Goal: Task Accomplishment & Management: Manage account settings

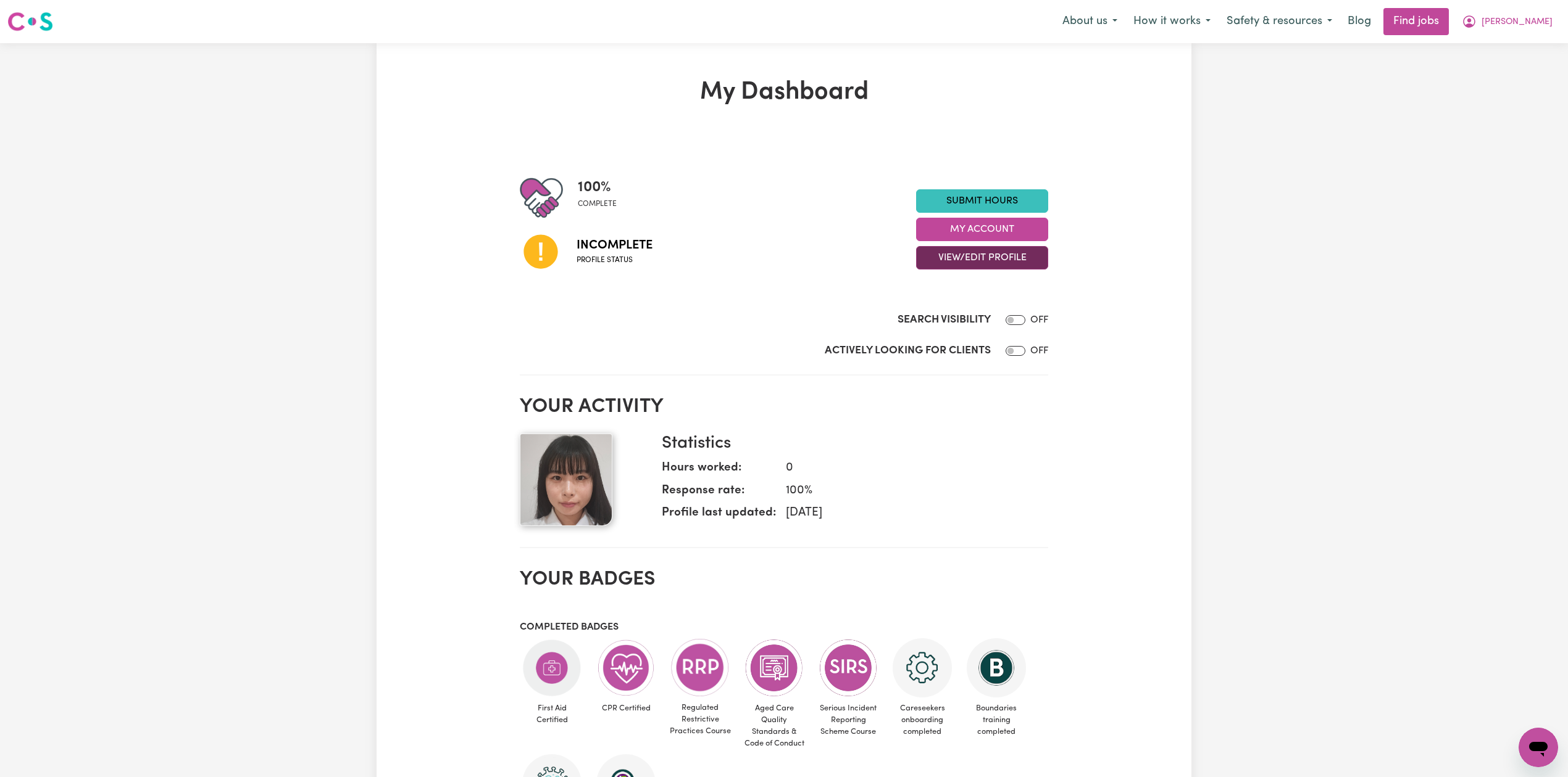
click at [955, 262] on button "View/Edit Profile" at bounding box center [982, 258] width 132 height 23
click at [943, 307] on link "Edit Profile" at bounding box center [974, 314] width 115 height 24
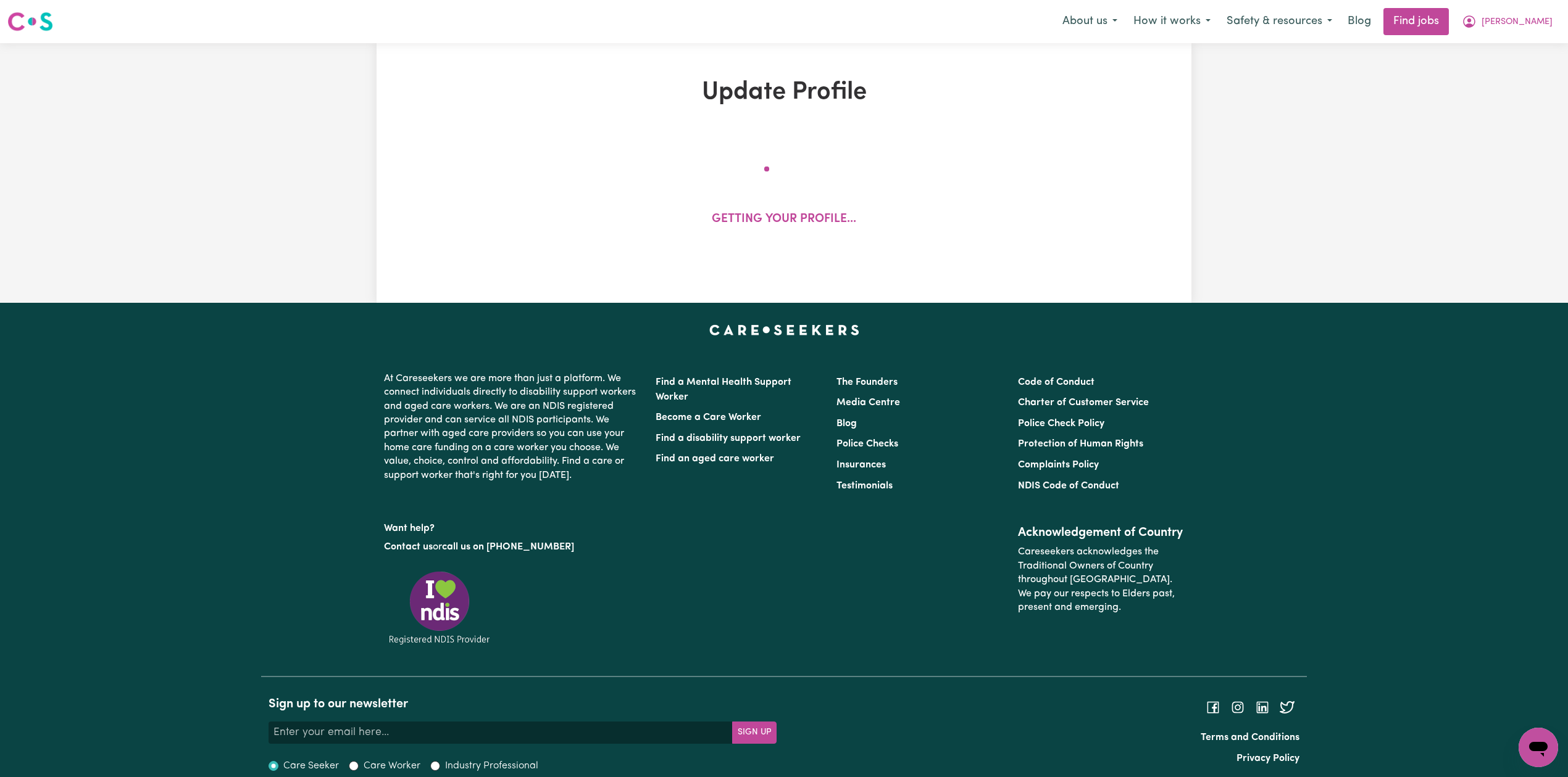
select select "[DEMOGRAPHIC_DATA]"
select select "[DEMOGRAPHIC_DATA] Work Visa"
select select "Studying a healthcare related degree or qualification"
select select "37"
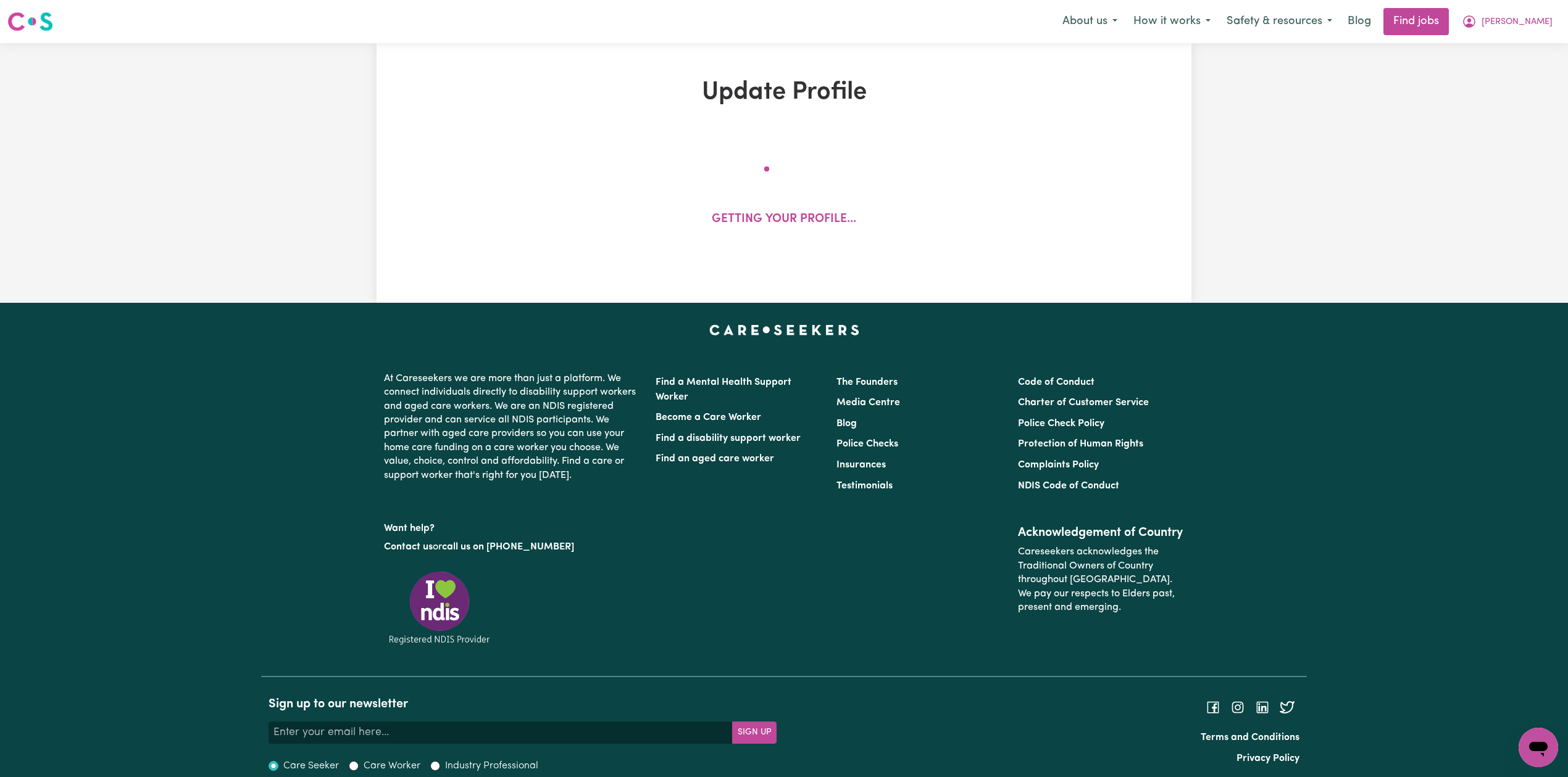
select select "37"
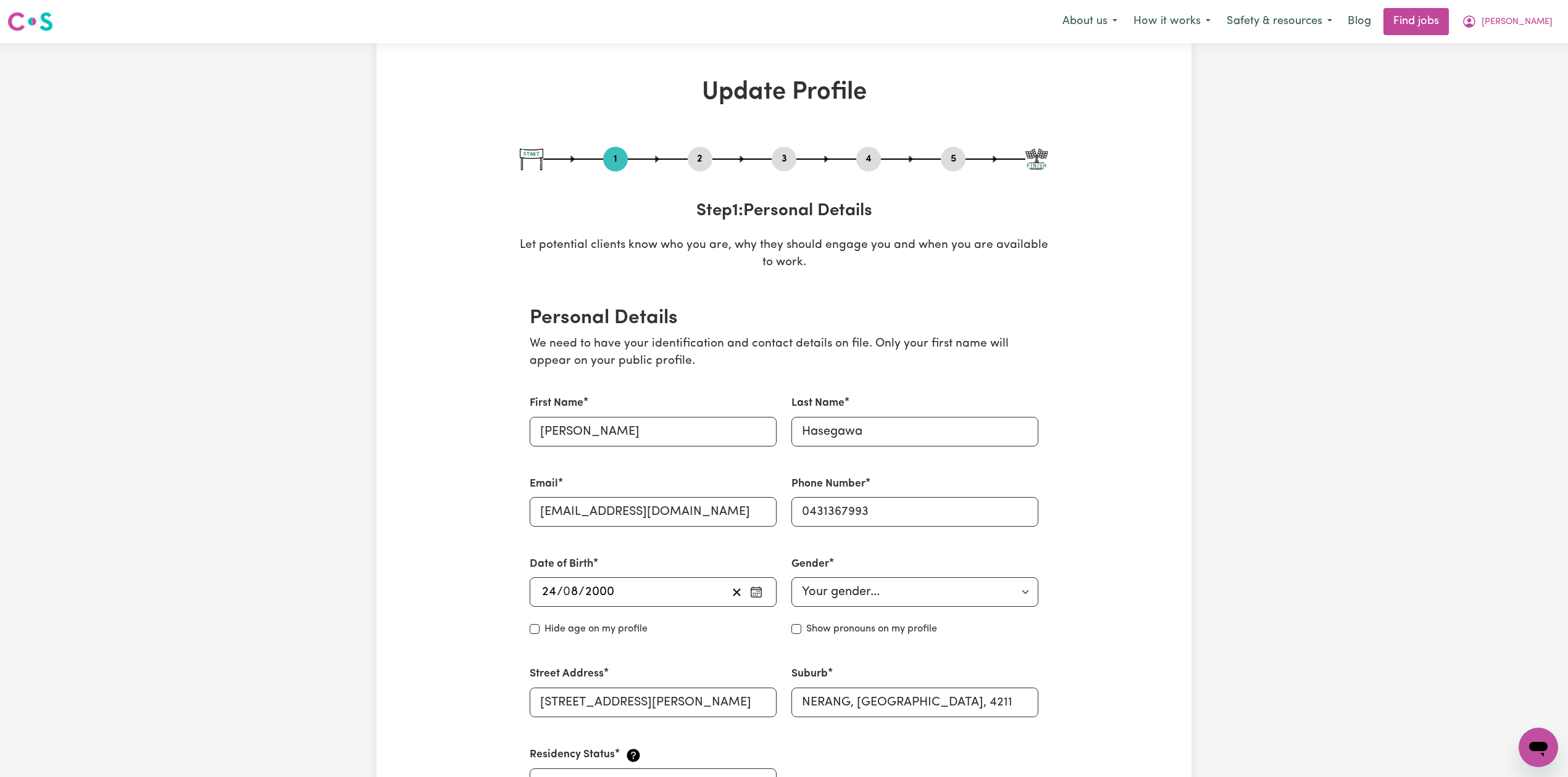
click at [694, 157] on button "2" at bounding box center [699, 159] width 24 height 16
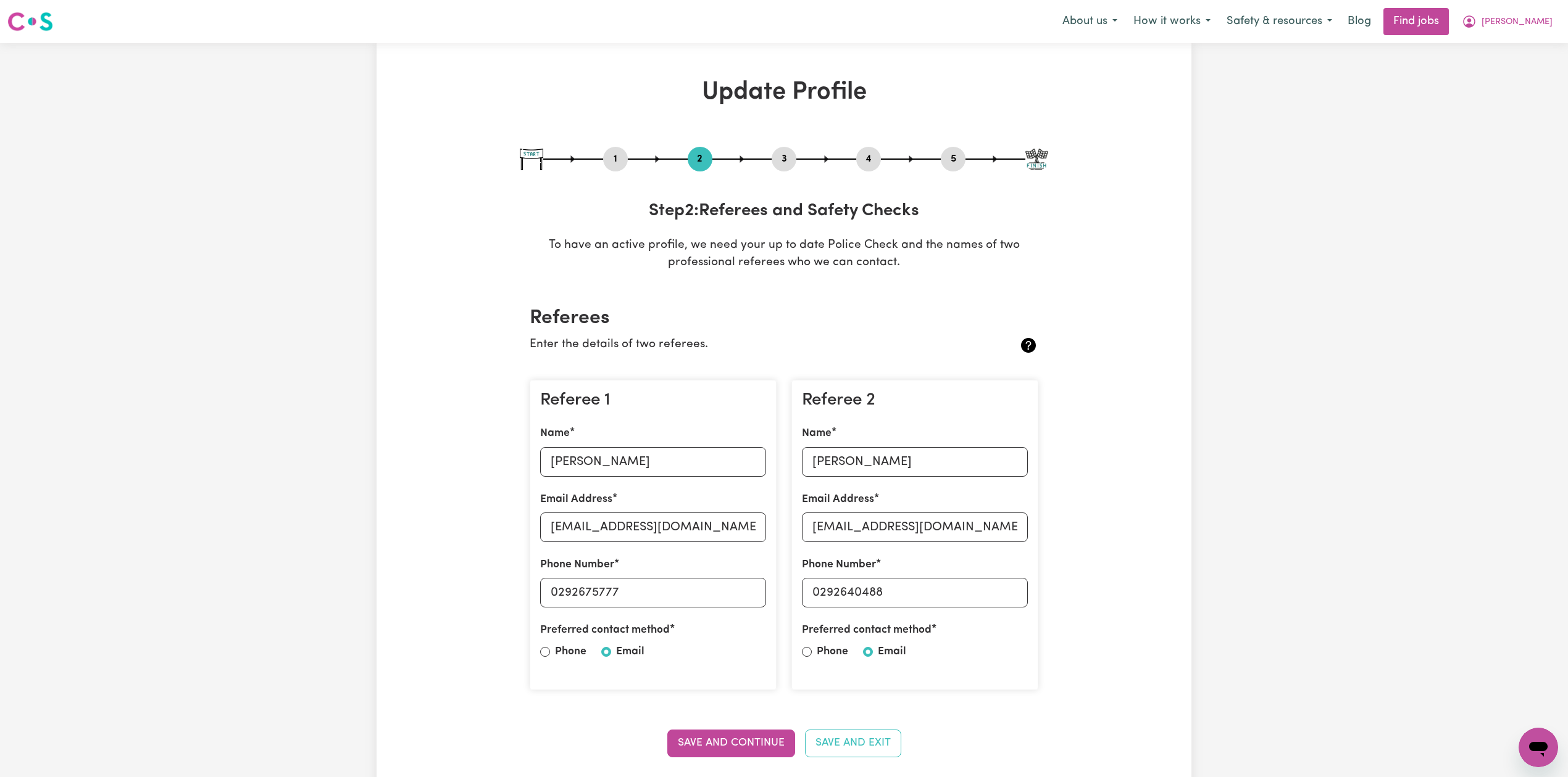
scroll to position [82, 0]
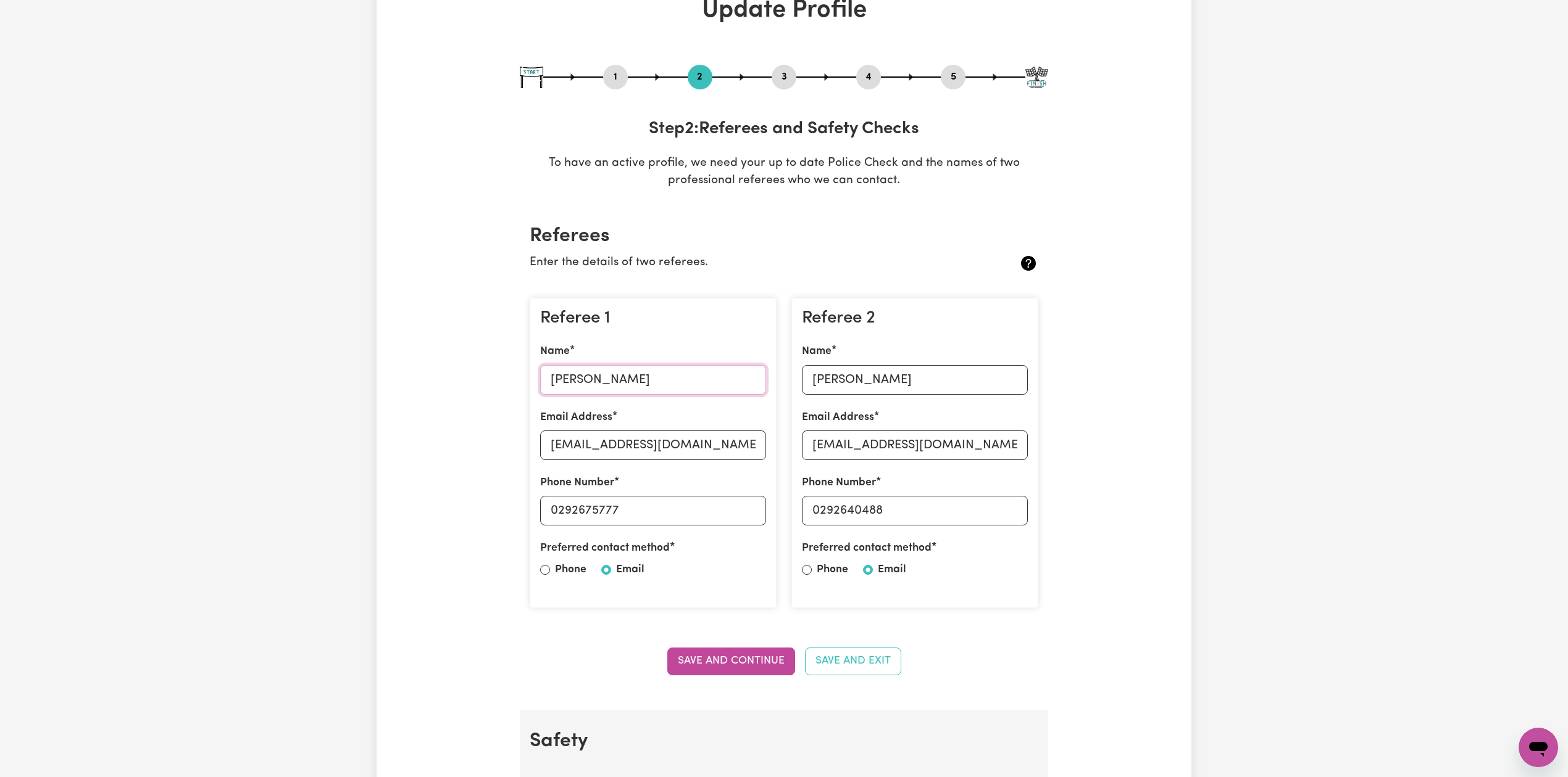
click at [599, 385] on input "[PERSON_NAME]" at bounding box center [653, 380] width 226 height 29
click at [630, 380] on input "[PERSON_NAME]" at bounding box center [653, 380] width 226 height 29
click at [601, 388] on input "[PERSON_NAME]" at bounding box center [653, 380] width 226 height 29
click at [567, 379] on input "[PERSON_NAME]" at bounding box center [653, 380] width 226 height 29
click at [640, 380] on input "[PERSON_NAME]" at bounding box center [653, 380] width 226 height 29
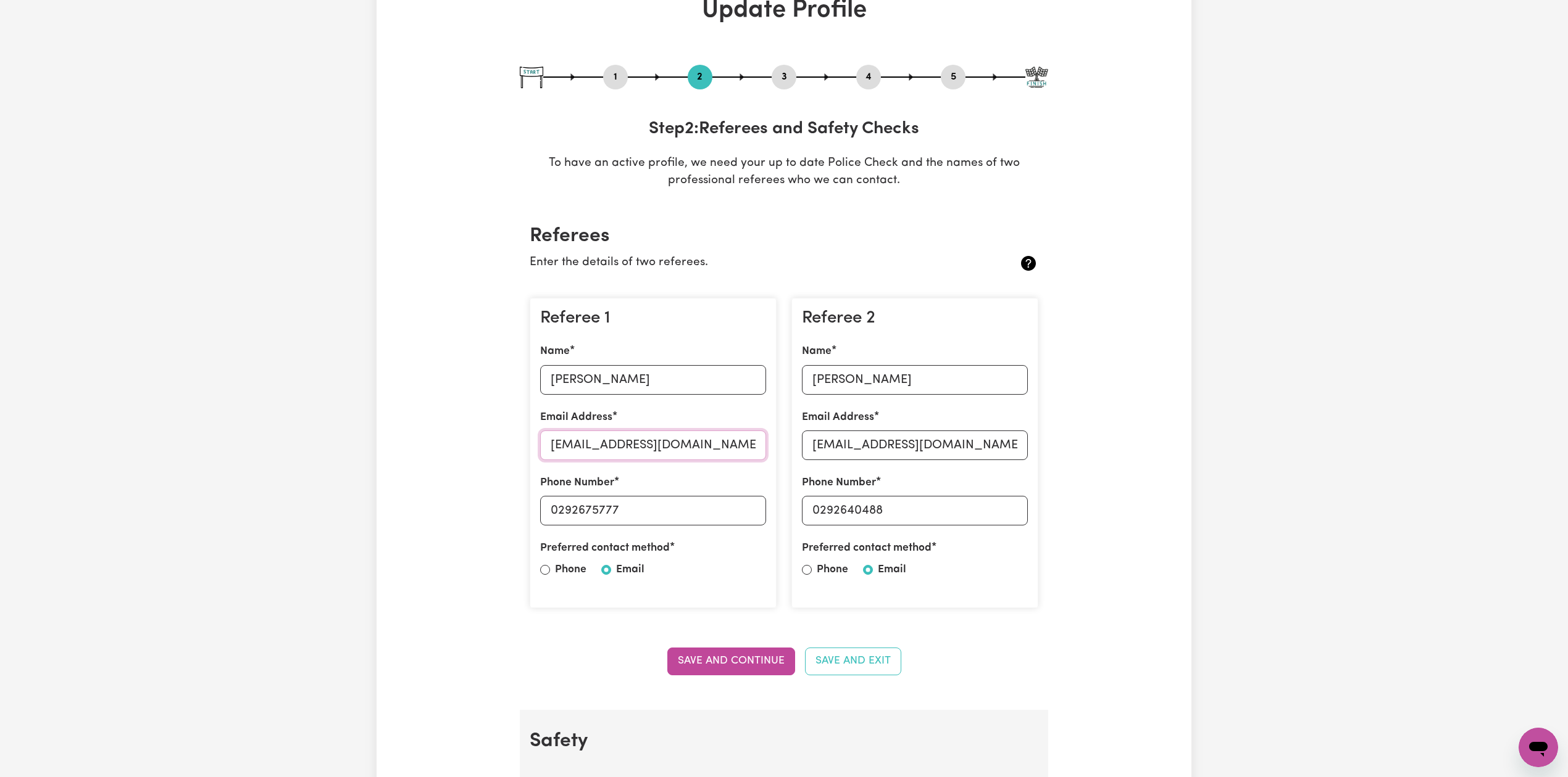
click at [578, 452] on input "[EMAIL_ADDRESS][DOMAIN_NAME]" at bounding box center [653, 446] width 226 height 29
click at [865, 369] on input "[PERSON_NAME]" at bounding box center [915, 380] width 226 height 29
click at [830, 441] on input "[EMAIL_ADDRESS][DOMAIN_NAME]" at bounding box center [915, 446] width 226 height 29
click at [863, 78] on button "4" at bounding box center [869, 77] width 24 height 16
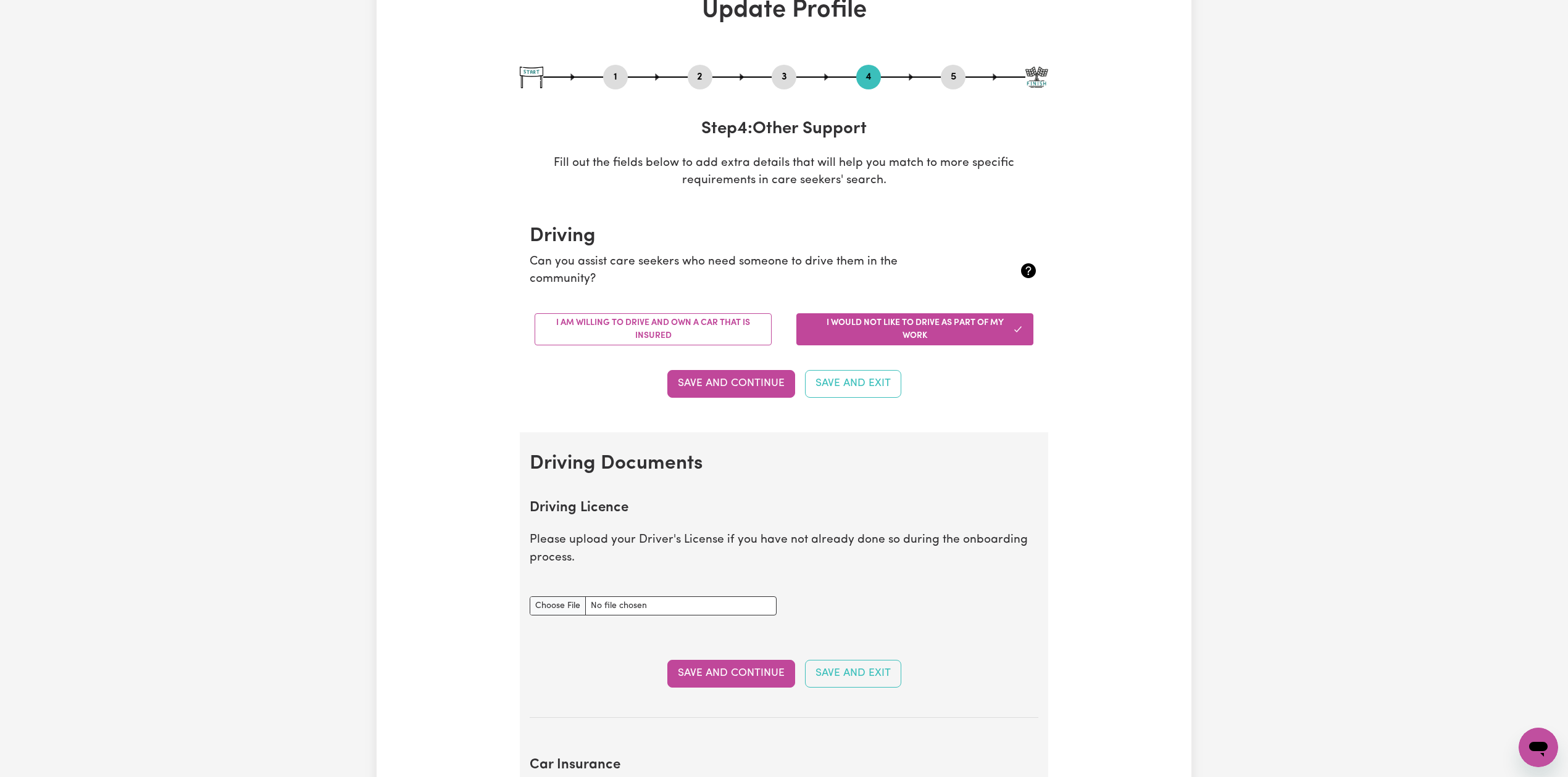
scroll to position [0, 0]
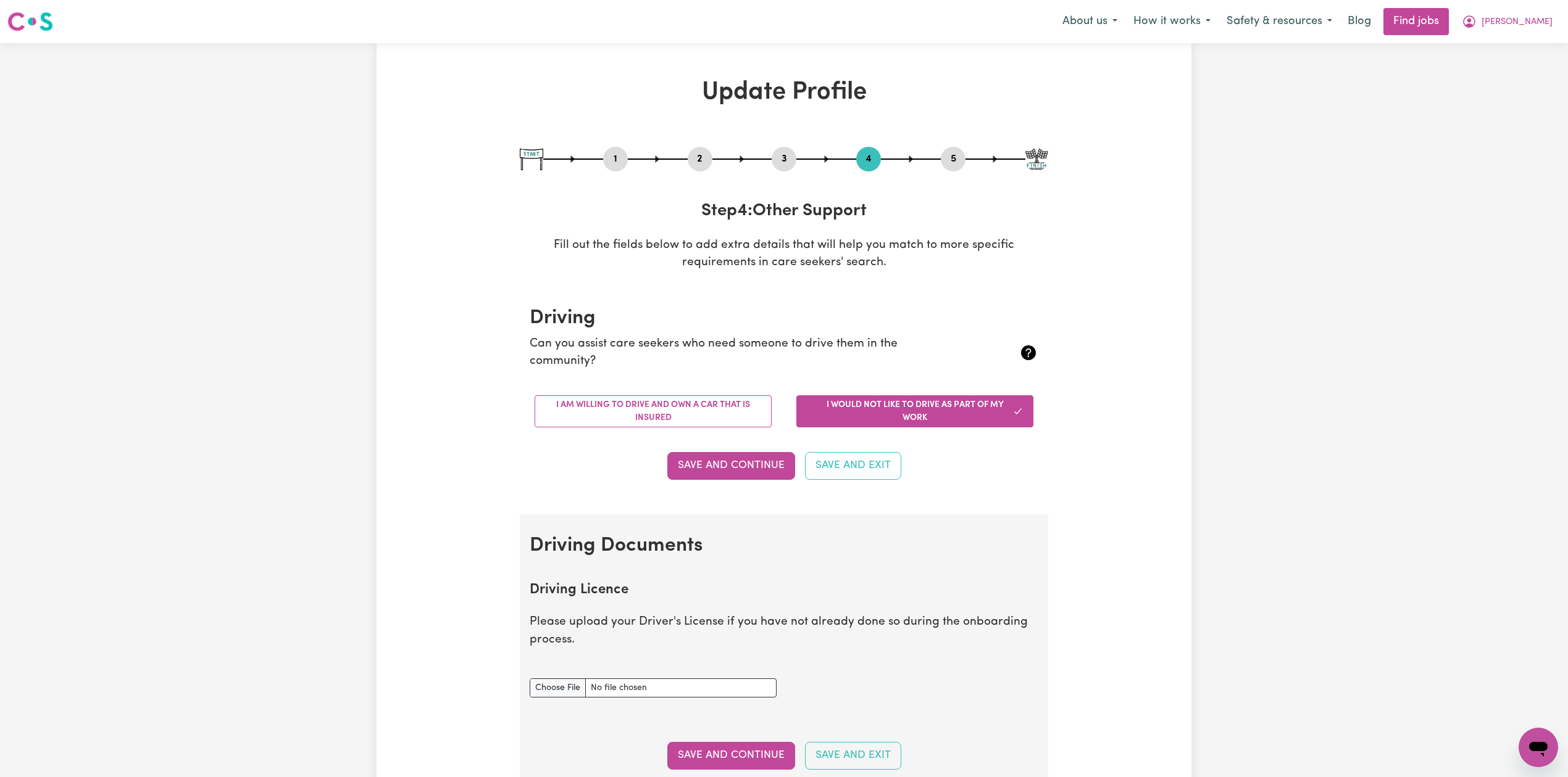
click at [611, 161] on button "1" at bounding box center [615, 159] width 24 height 16
select select "[DEMOGRAPHIC_DATA]"
select select "[DEMOGRAPHIC_DATA] Work Visa"
select select "Studying a healthcare related degree or qualification"
select select "37"
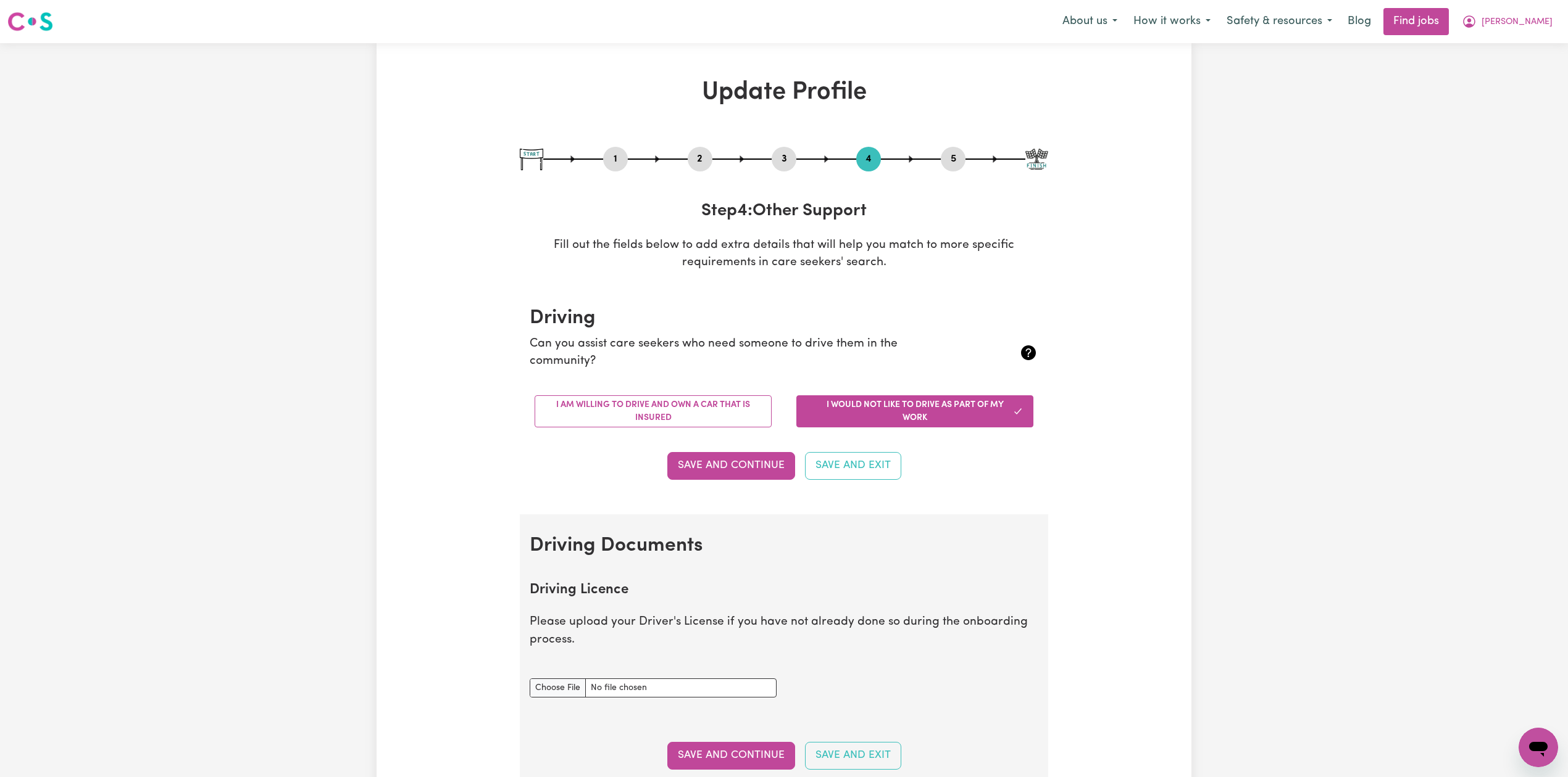
select select "37"
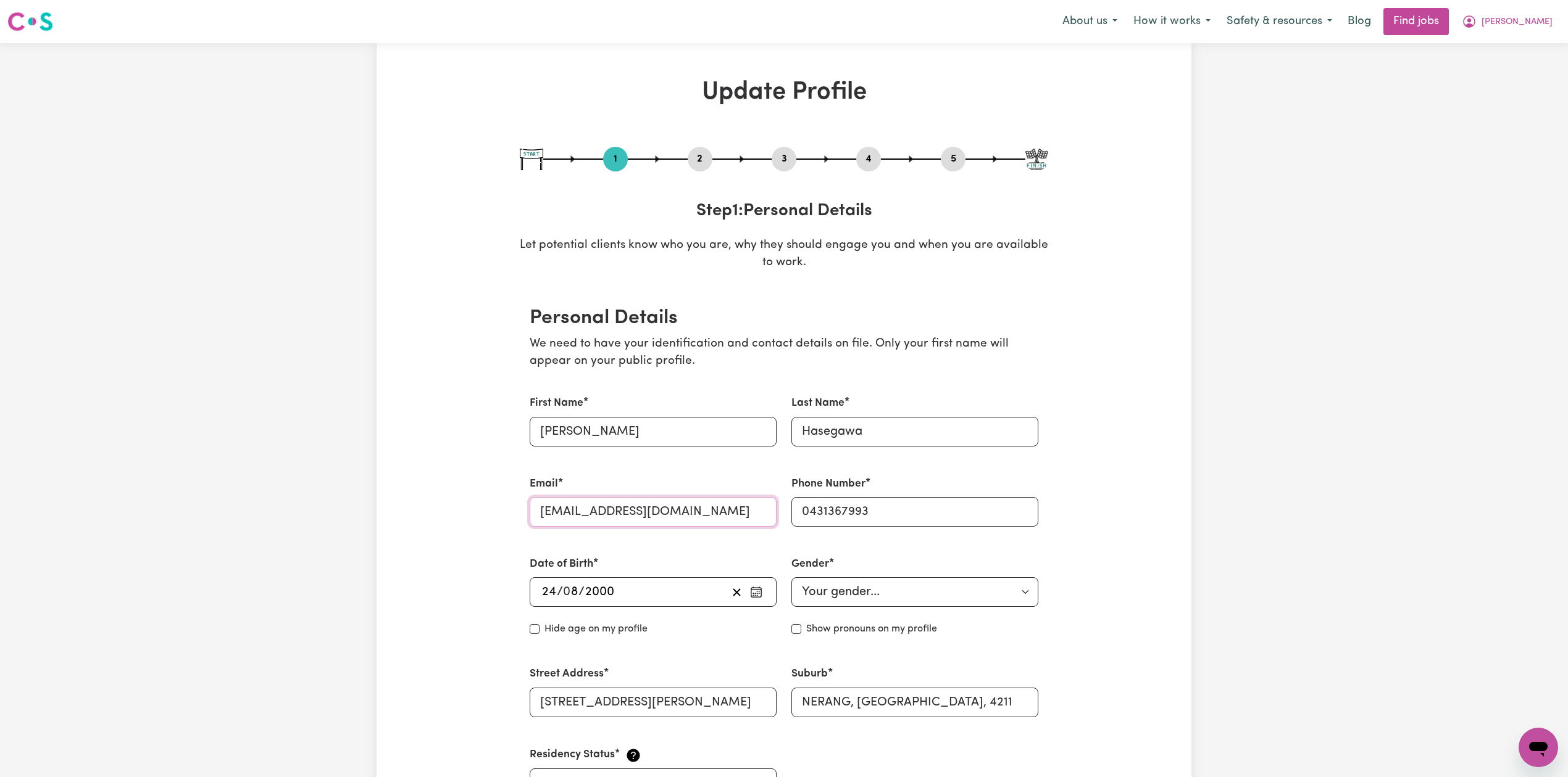
click at [619, 519] on input "[EMAIL_ADDRESS][DOMAIN_NAME]" at bounding box center [653, 512] width 247 height 29
click at [1477, 27] on icon "My Account" at bounding box center [1469, 21] width 15 height 15
click at [1509, 95] on link "Logout" at bounding box center [1511, 94] width 97 height 23
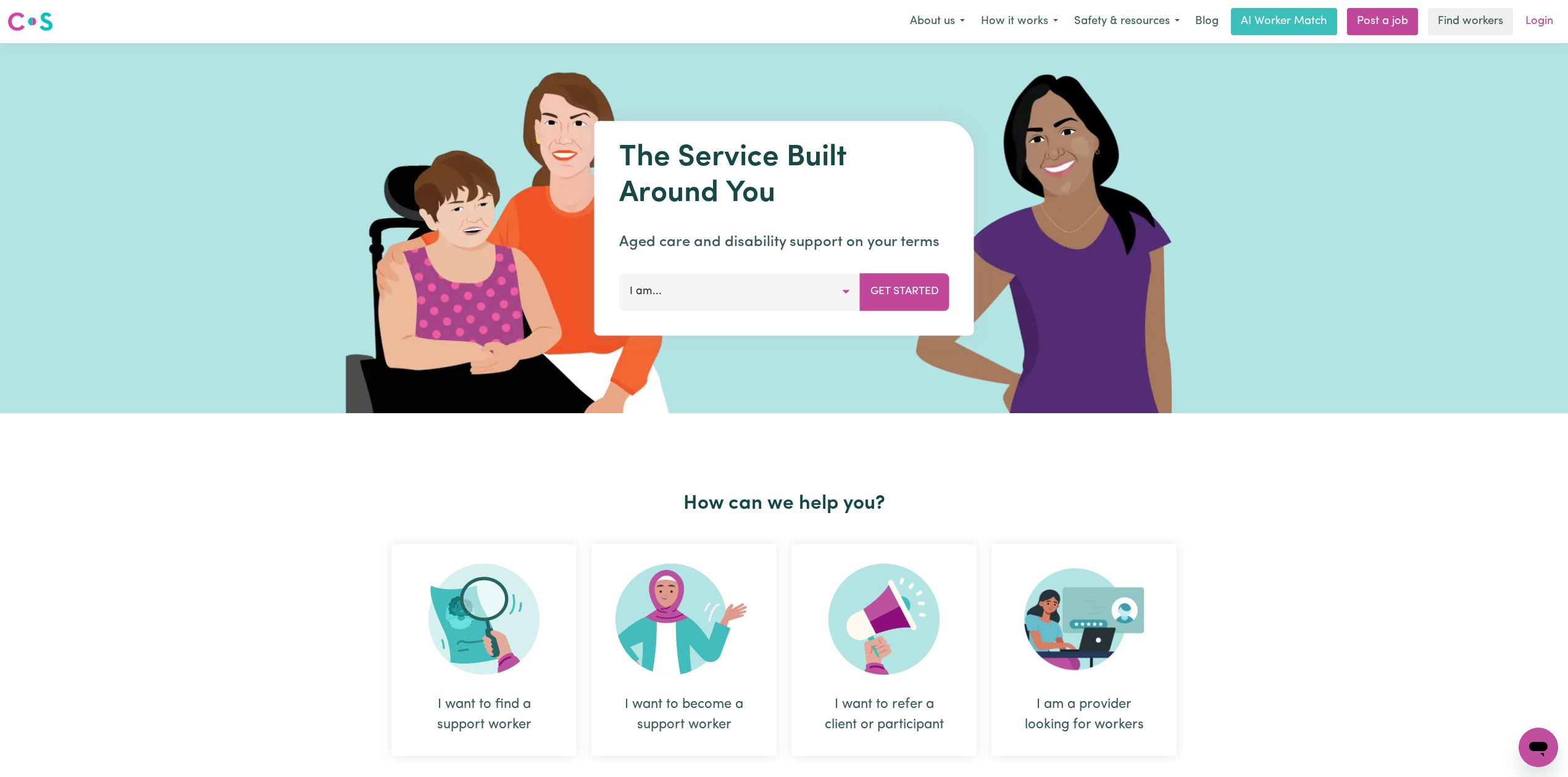
click at [1536, 23] on link "Login" at bounding box center [1538, 21] width 43 height 27
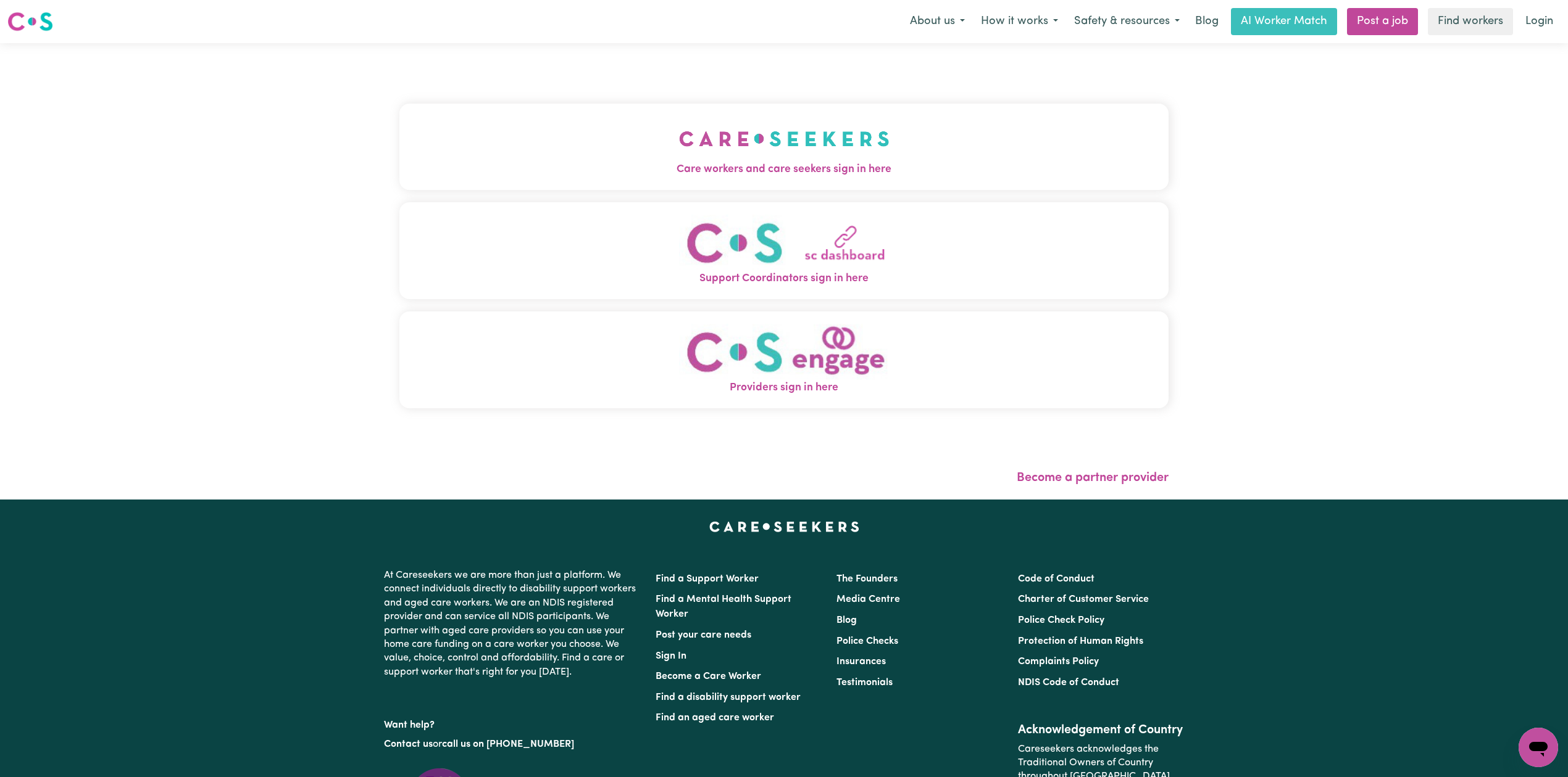
click at [418, 79] on div "Care workers and care seekers sign in here Support Coordinators sign in here Pr…" at bounding box center [784, 262] width 769 height 388
click at [570, 157] on button "Care workers and care seekers sign in here" at bounding box center [784, 147] width 769 height 87
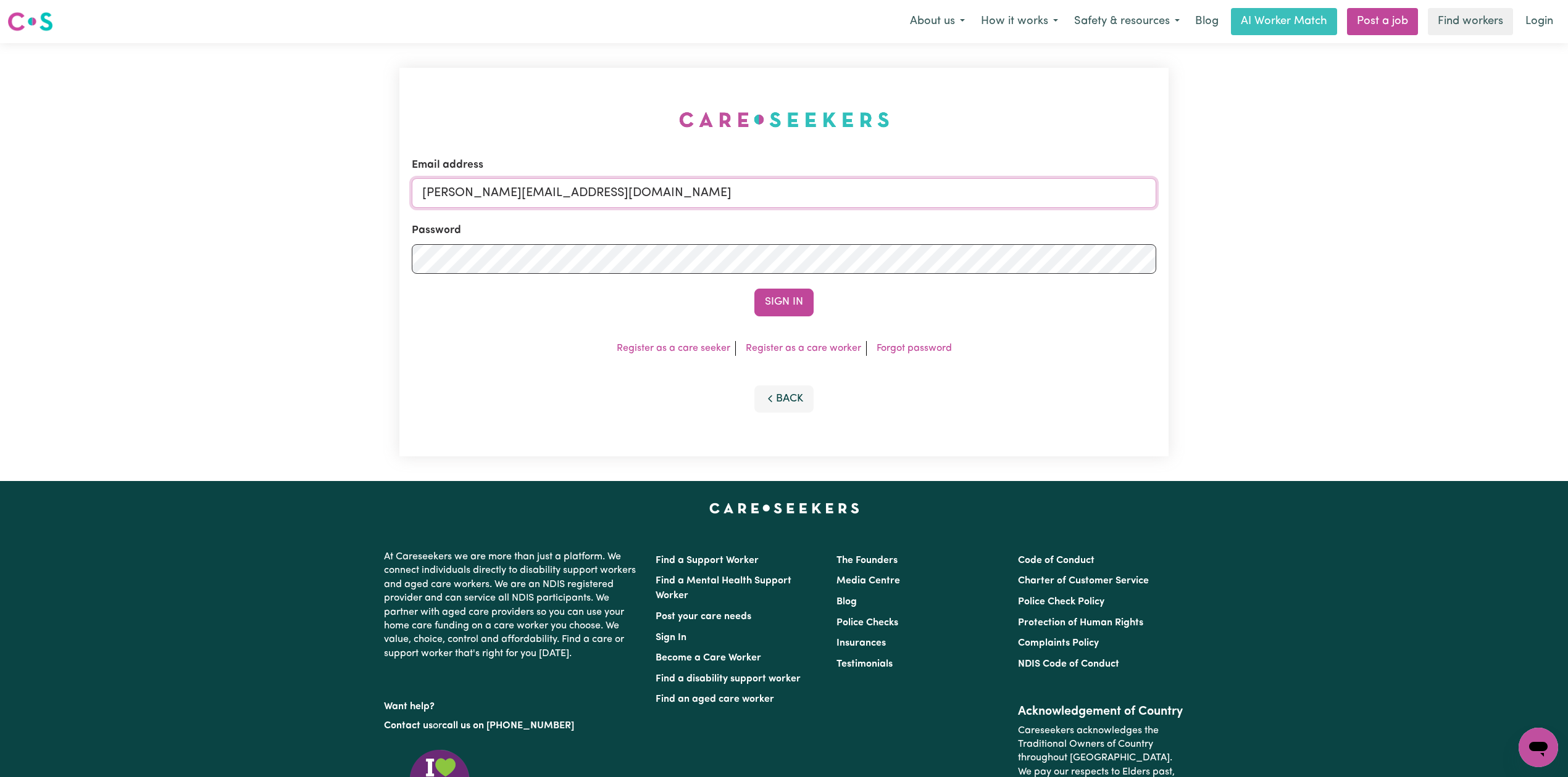
click at [640, 193] on input "[PERSON_NAME][EMAIL_ADDRESS][DOMAIN_NAME]" at bounding box center [784, 193] width 745 height 29
drag, startPoint x: 487, startPoint y: 187, endPoint x: 764, endPoint y: 211, distance: 278.0
click at [768, 206] on input "Superuser~ [EMAIL_ADDRESS][DOMAIN_NAME]" at bounding box center [784, 193] width 745 height 29
click at [491, 188] on input "Superuser~ [EMAIL_ADDRESS][DOMAIN_NAME]" at bounding box center [784, 193] width 745 height 29
type input "Superuser~[EMAIL_ADDRESS][DOMAIN_NAME]"
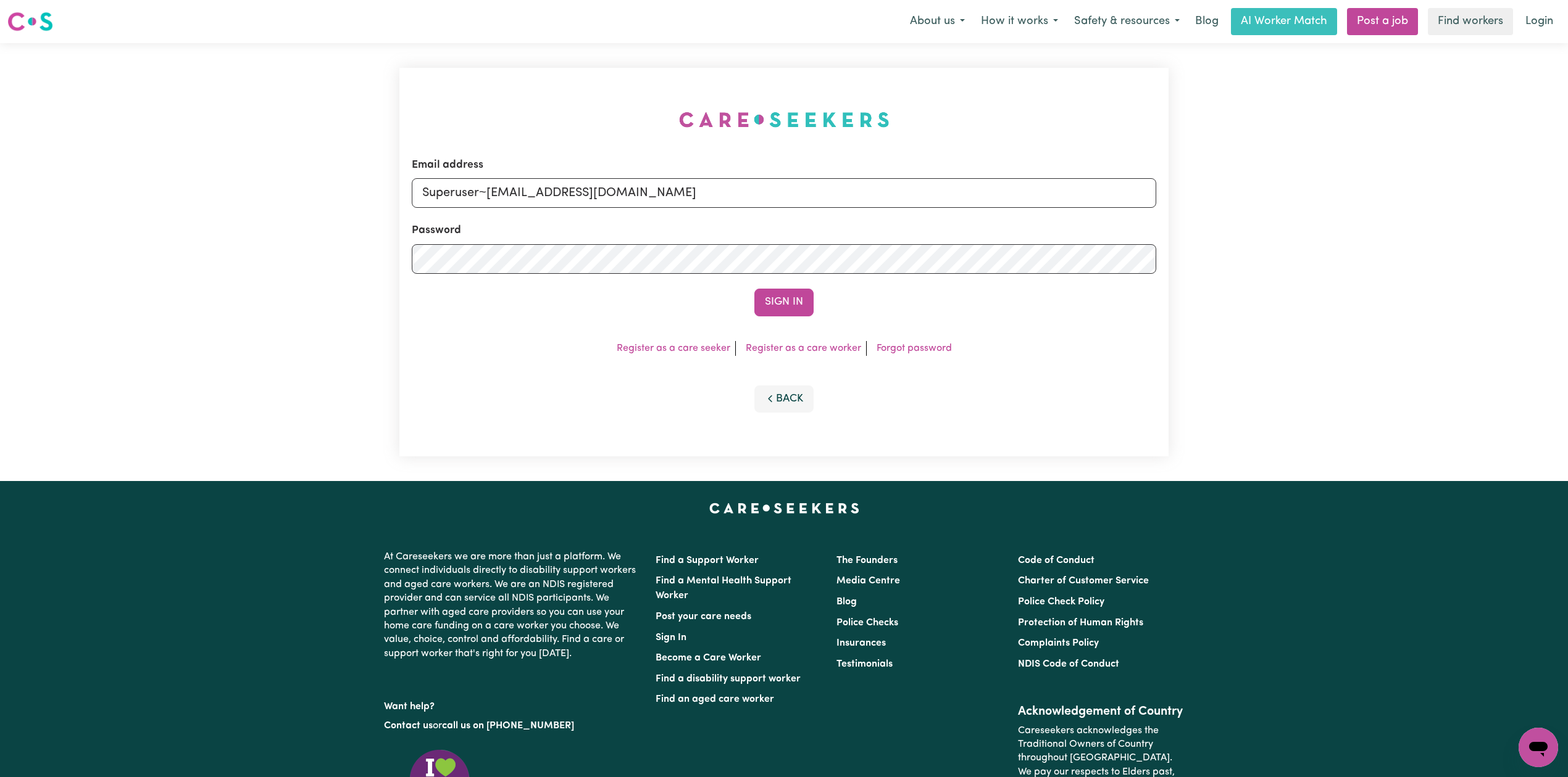
click at [754, 289] on button "Sign In" at bounding box center [784, 302] width 59 height 27
